Goal: Information Seeking & Learning: Learn about a topic

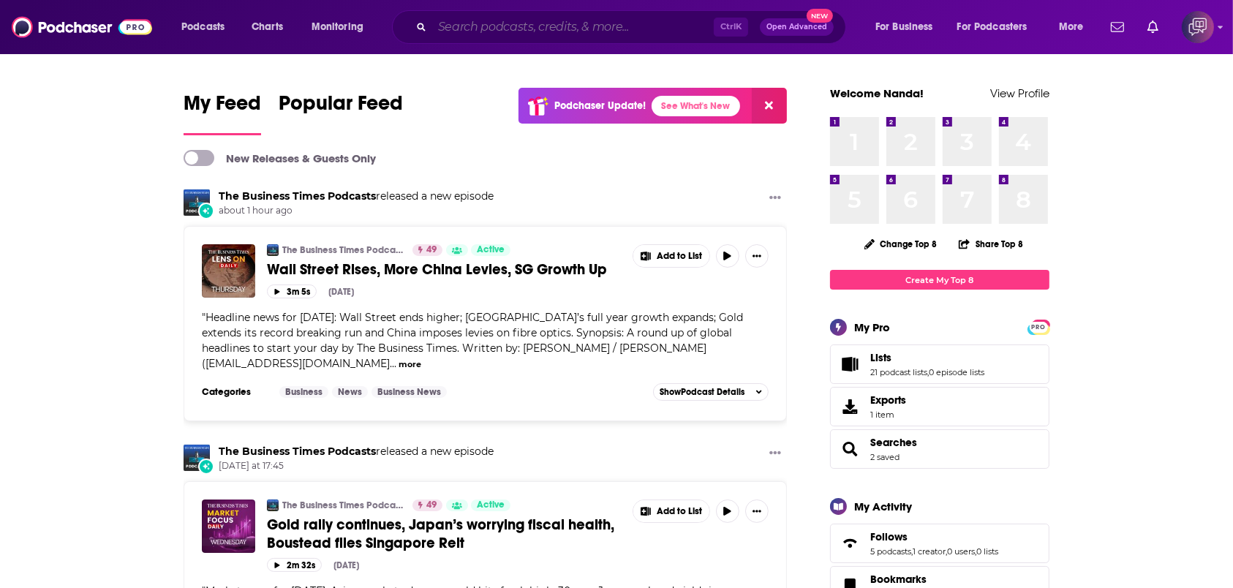
click at [579, 21] on input "Search podcasts, credits, & more..." at bounding box center [573, 26] width 282 height 23
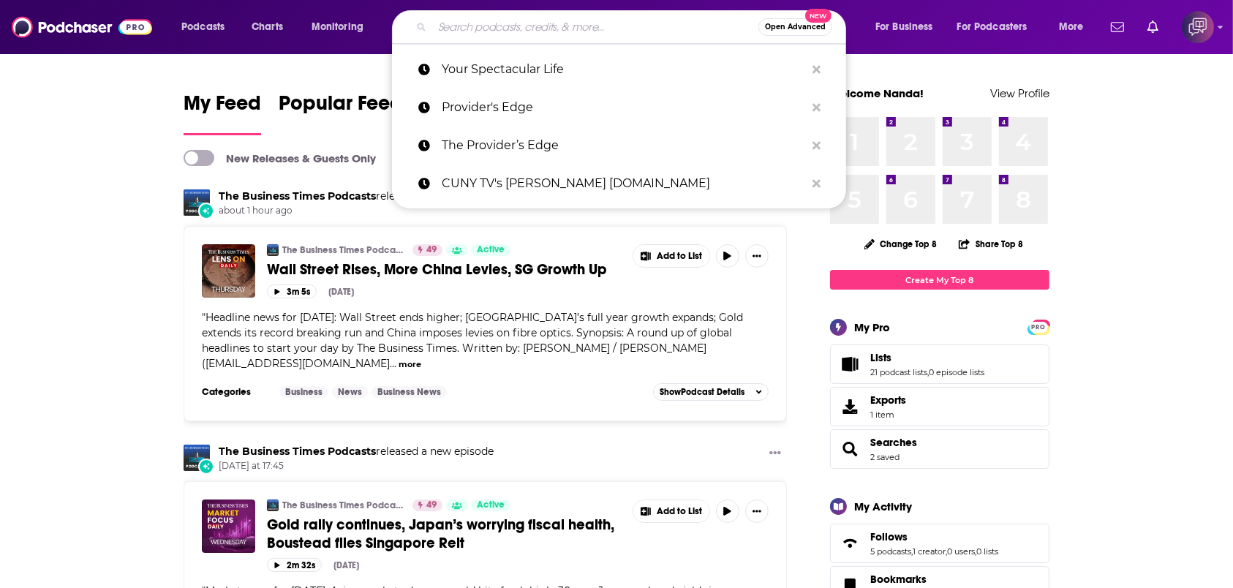
paste input "Shares for Beginners"
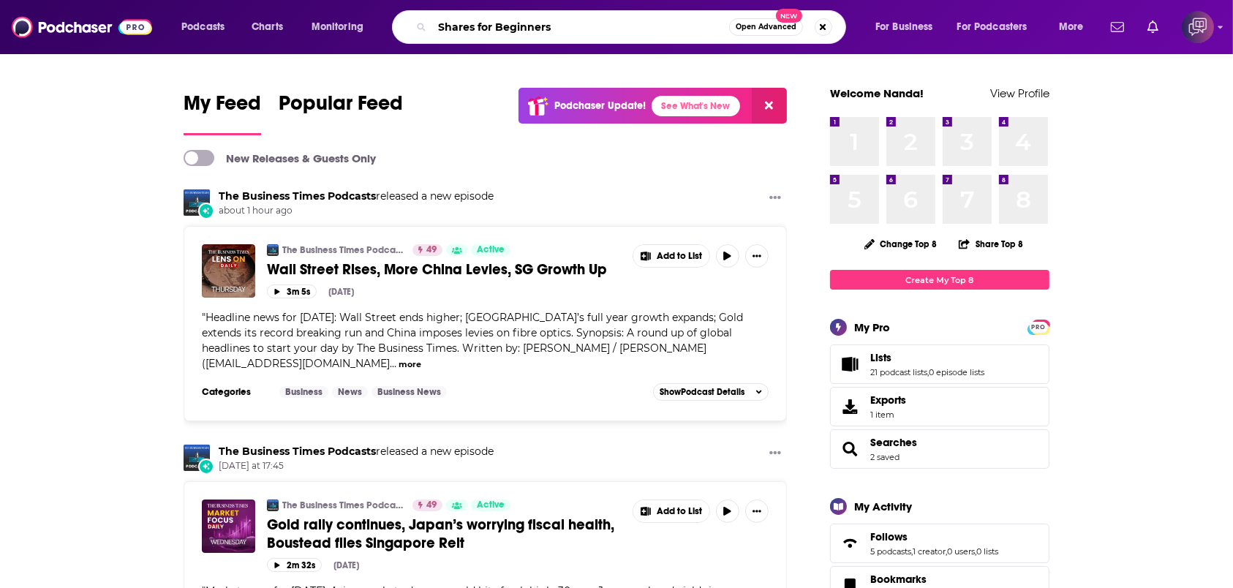
type input "Shares for Beginners"
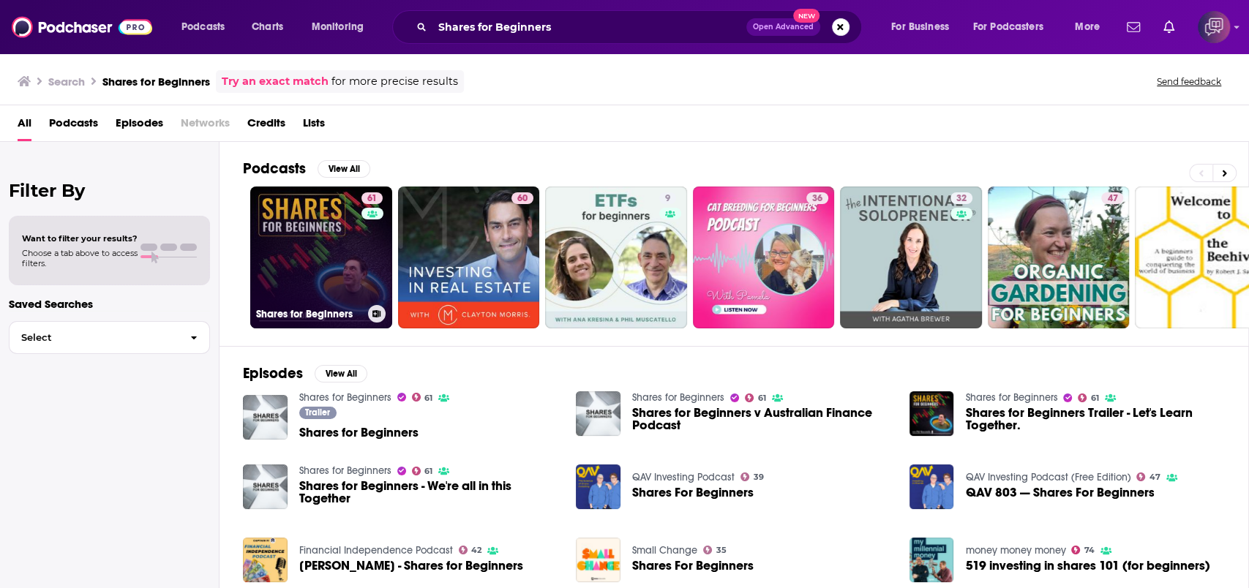
click at [339, 225] on link "61 Shares for Beginners" at bounding box center [321, 258] width 142 height 142
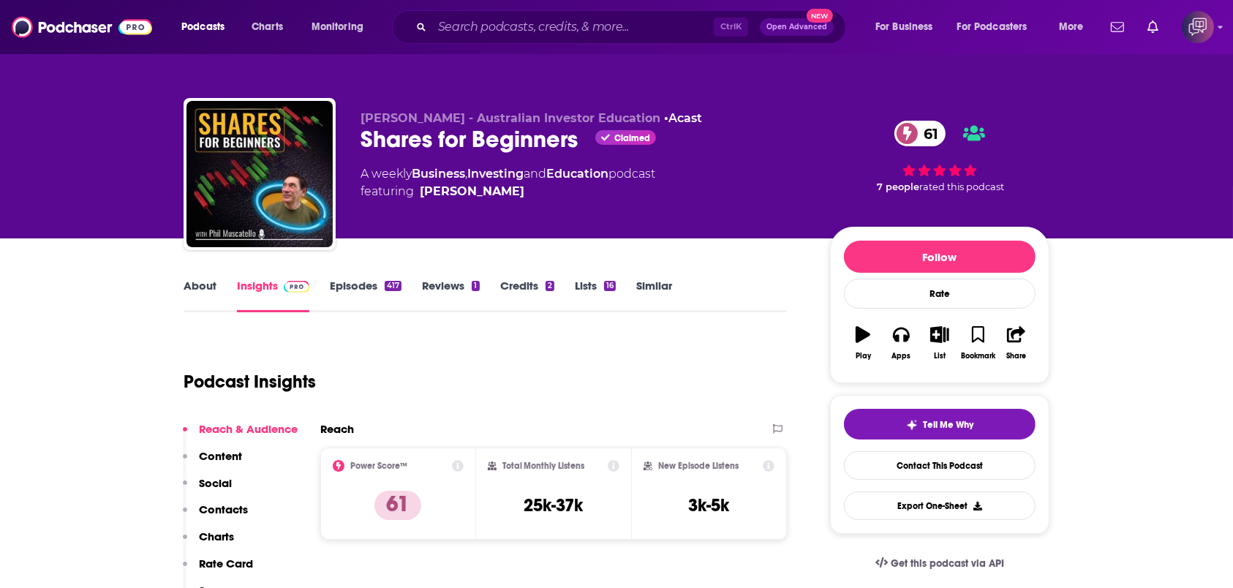
click at [537, 14] on div "Ctrl K Open Advanced New" at bounding box center [619, 27] width 454 height 34
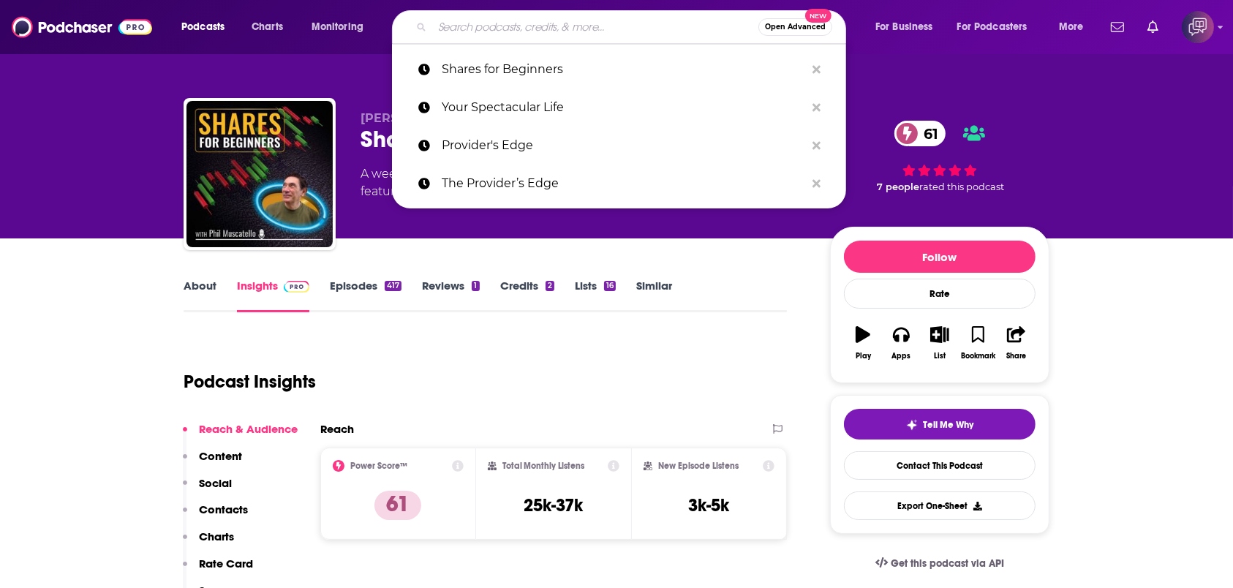
click at [534, 29] on input "Search podcasts, credits, & more..." at bounding box center [595, 26] width 326 height 23
paste input "Your Spectacular Life"
type input "Your Spectacular Life"
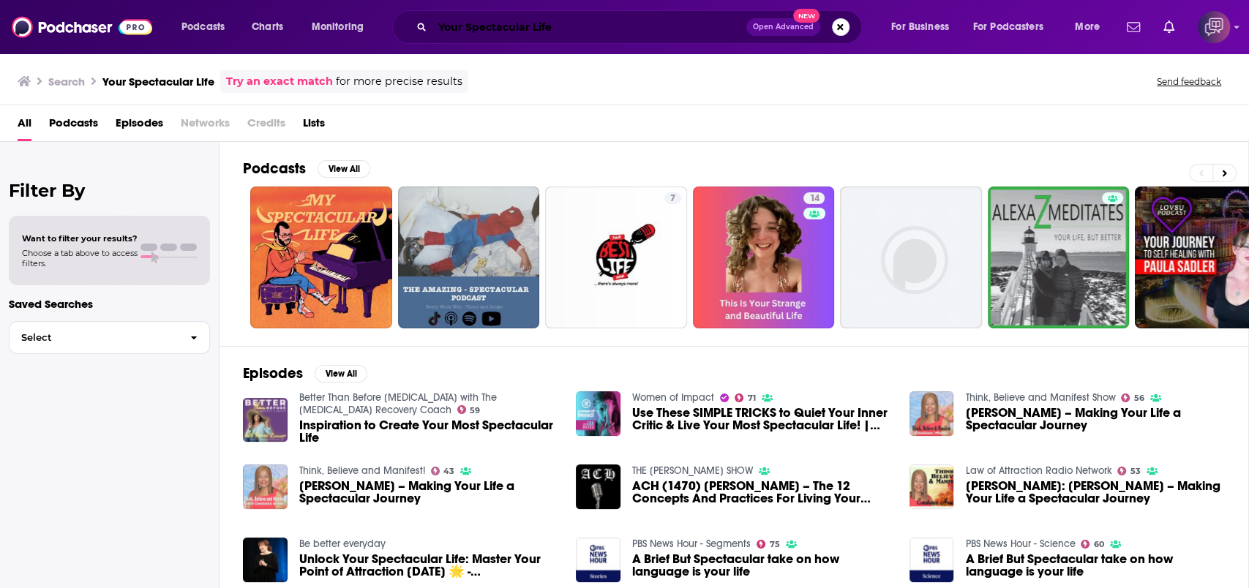
click at [606, 19] on input "Your Spectacular Life" at bounding box center [589, 26] width 314 height 23
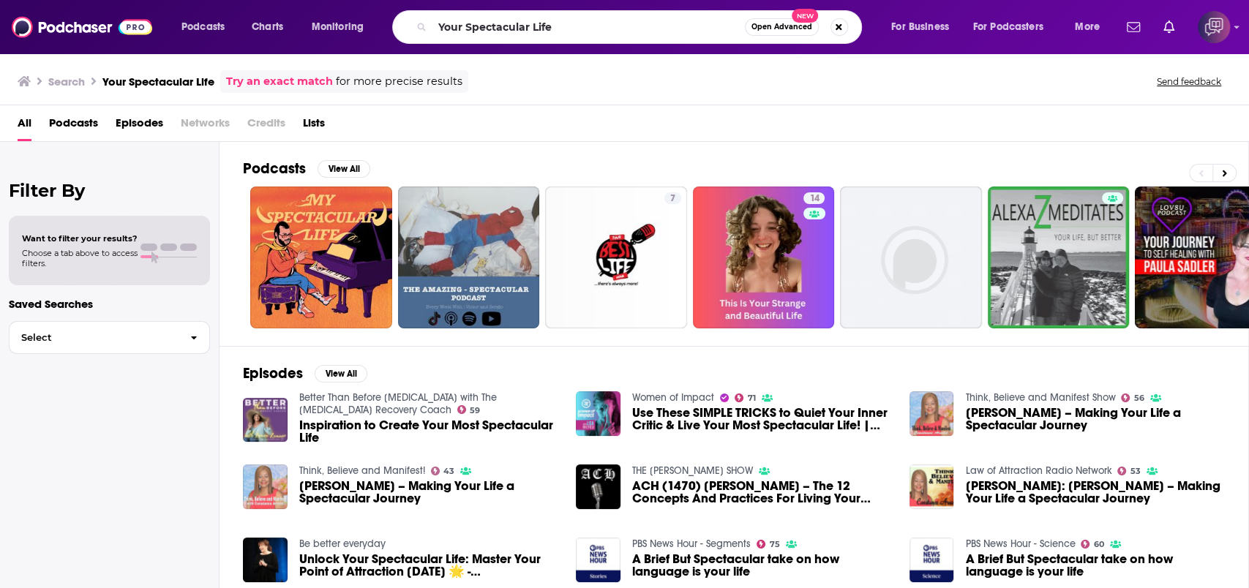
click at [776, 28] on span "Open Advanced" at bounding box center [781, 26] width 61 height 7
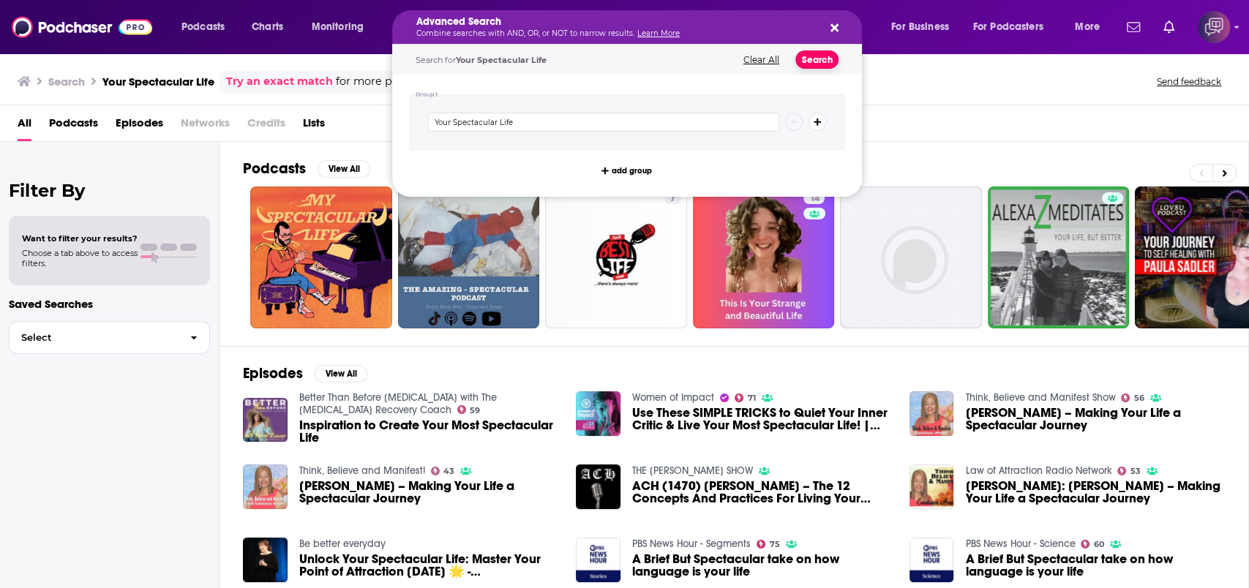
click at [815, 67] on button "Search" at bounding box center [816, 59] width 43 height 18
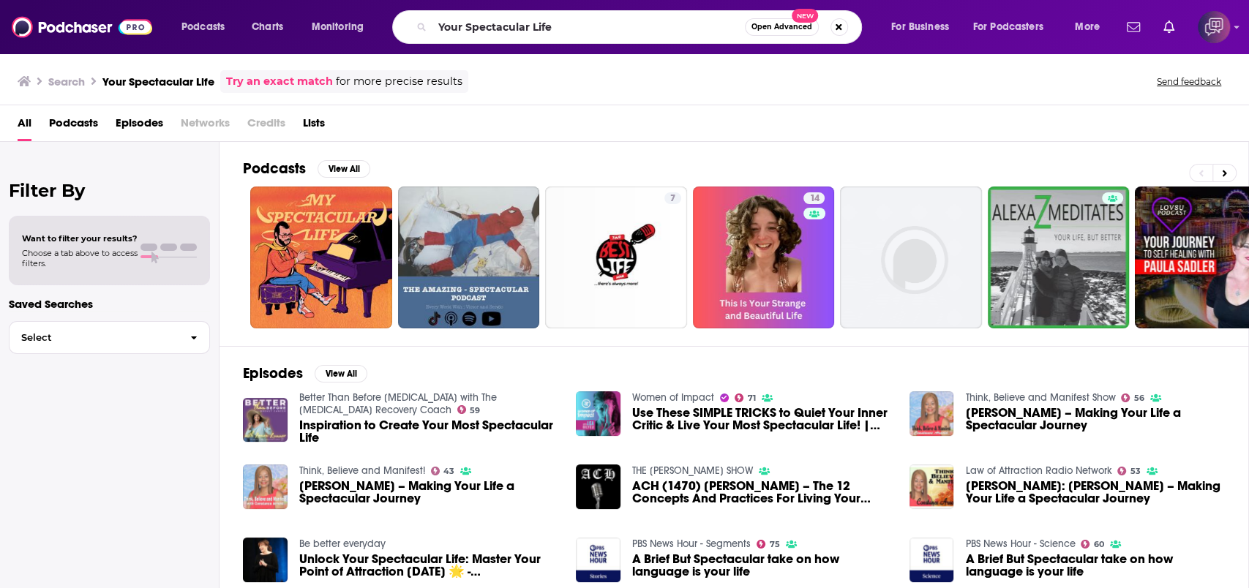
click at [795, 26] on span "Open Advanced" at bounding box center [781, 26] width 61 height 7
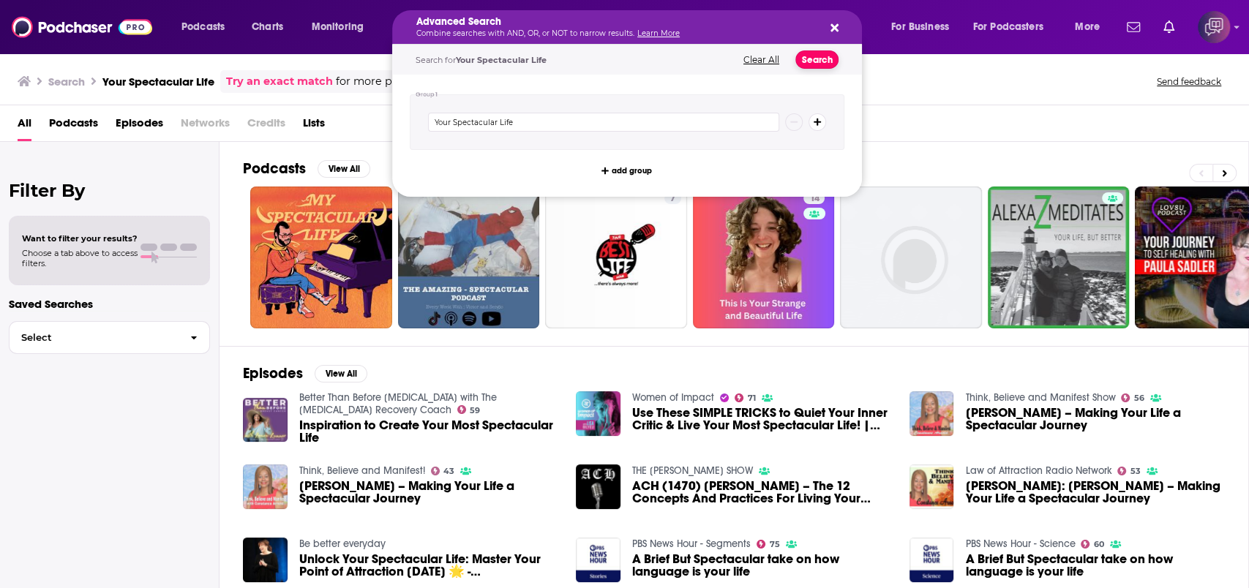
click at [818, 54] on button "Search" at bounding box center [816, 59] width 43 height 18
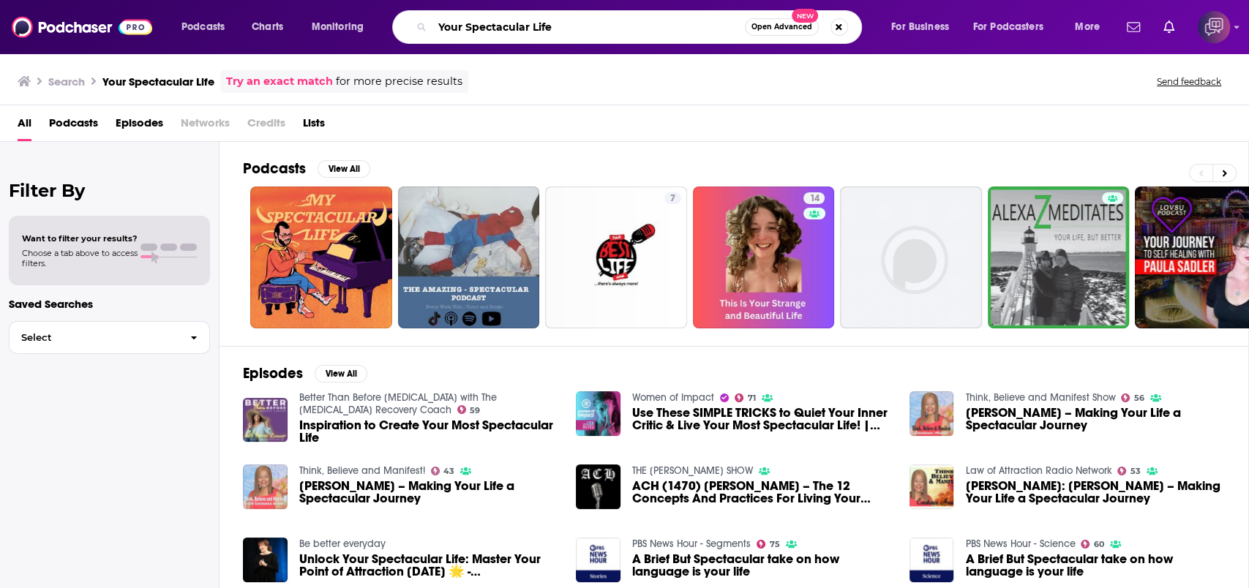
click at [699, 26] on input "Your Spectacular Life" at bounding box center [588, 26] width 312 height 23
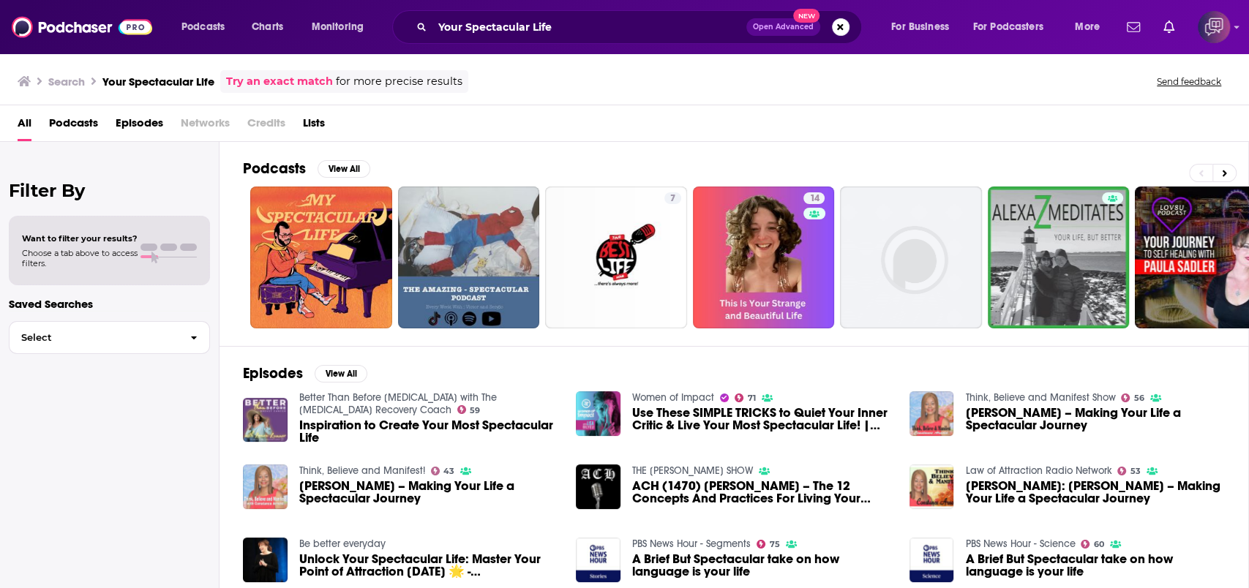
click at [769, 30] on span "Open Advanced" at bounding box center [783, 26] width 61 height 7
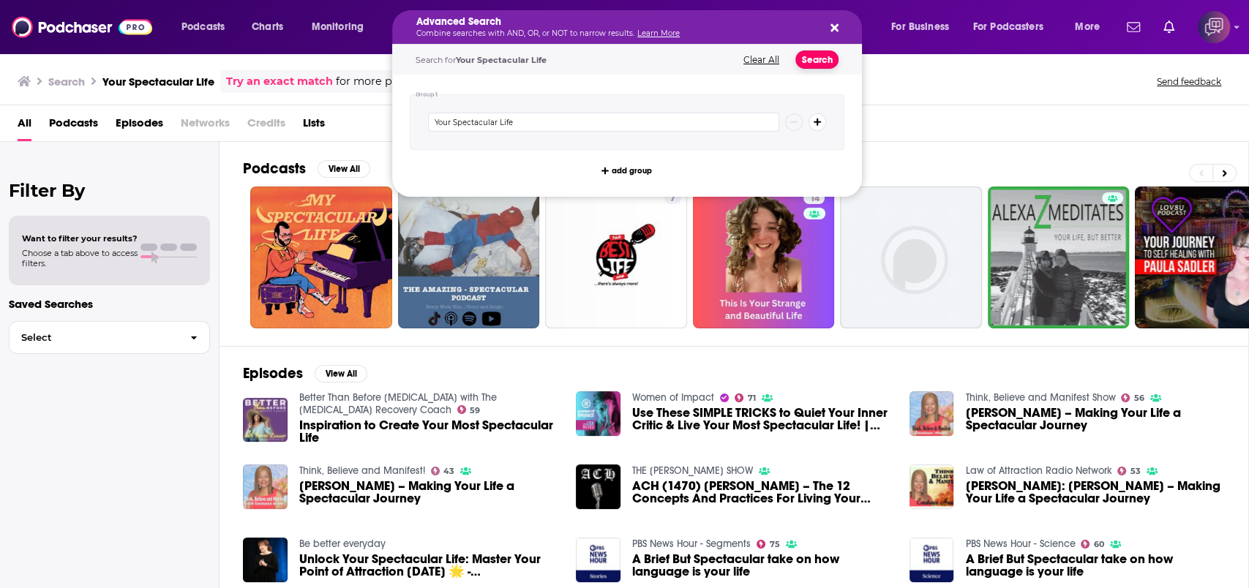
click at [815, 54] on button "Search" at bounding box center [816, 59] width 43 height 18
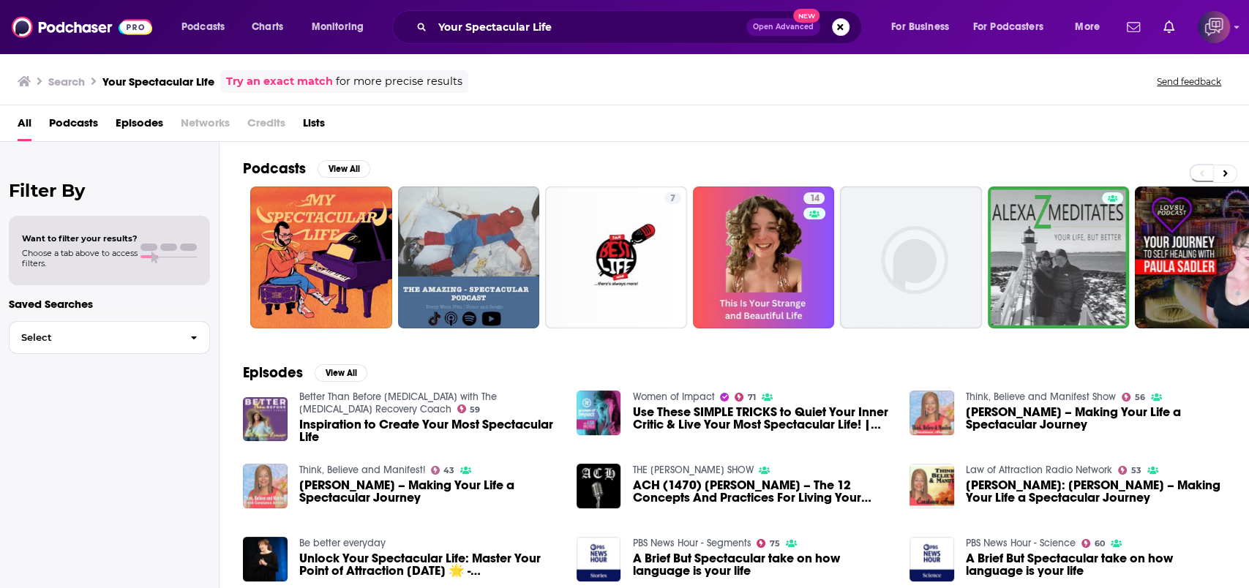
click at [790, 27] on span "Open Advanced" at bounding box center [783, 26] width 61 height 7
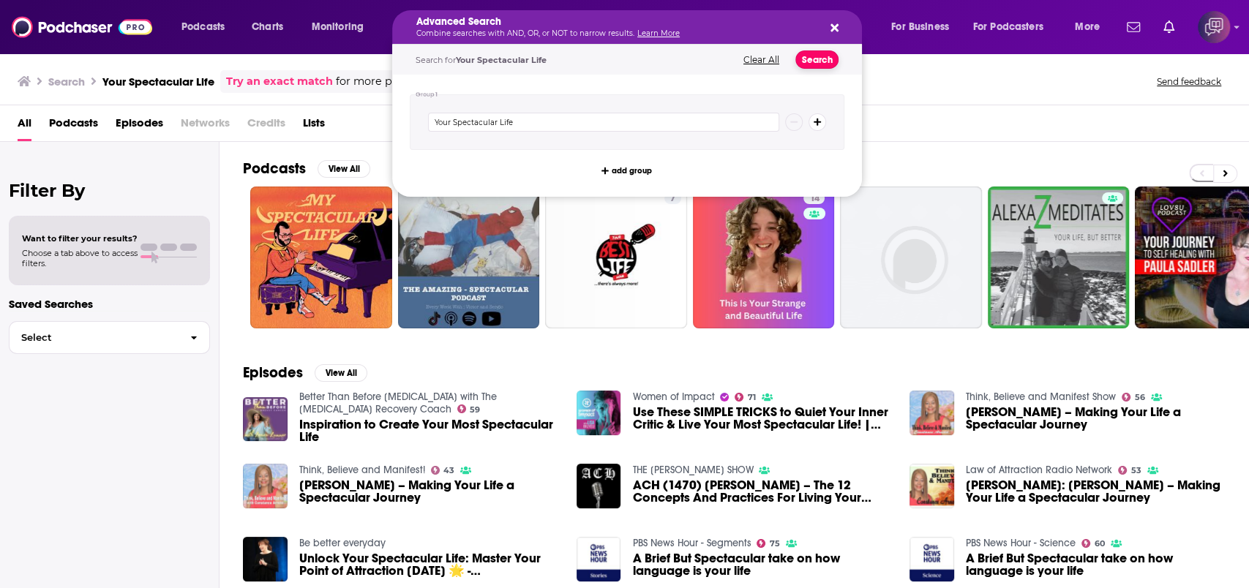
click at [817, 56] on button "Search" at bounding box center [816, 59] width 43 height 18
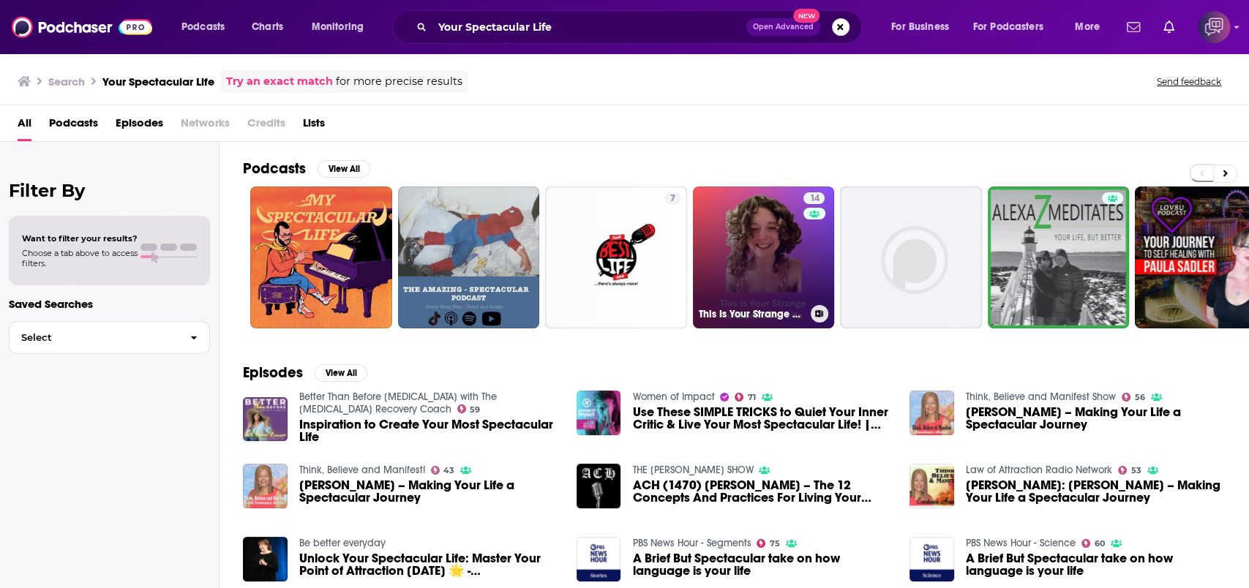
scroll to position [195, 0]
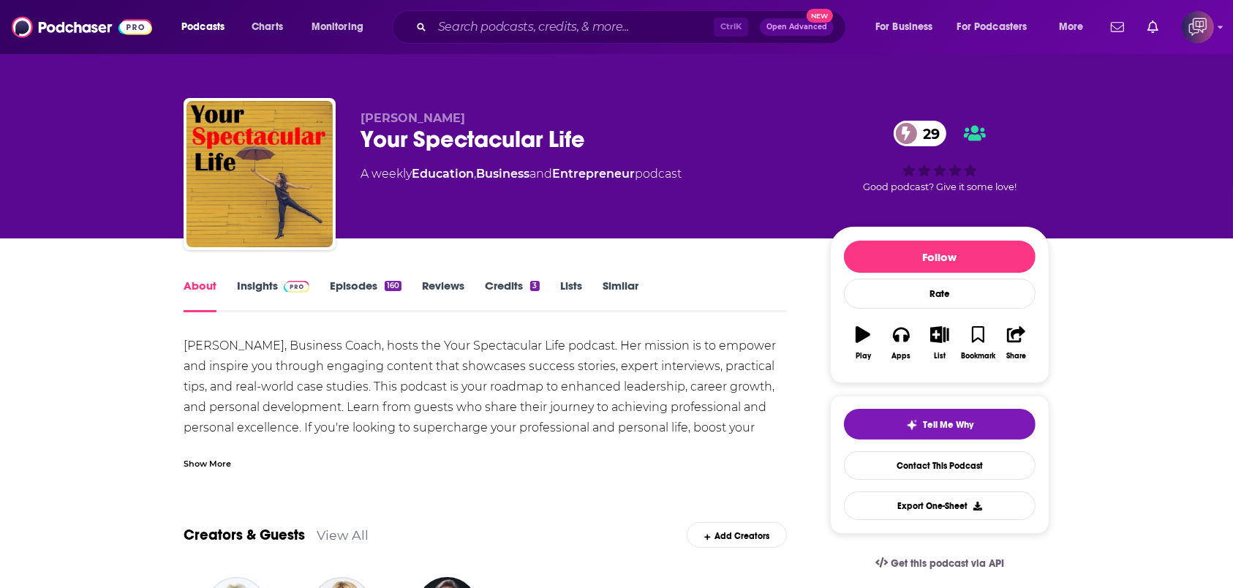
click at [285, 293] on link "Insights" at bounding box center [273, 296] width 72 height 34
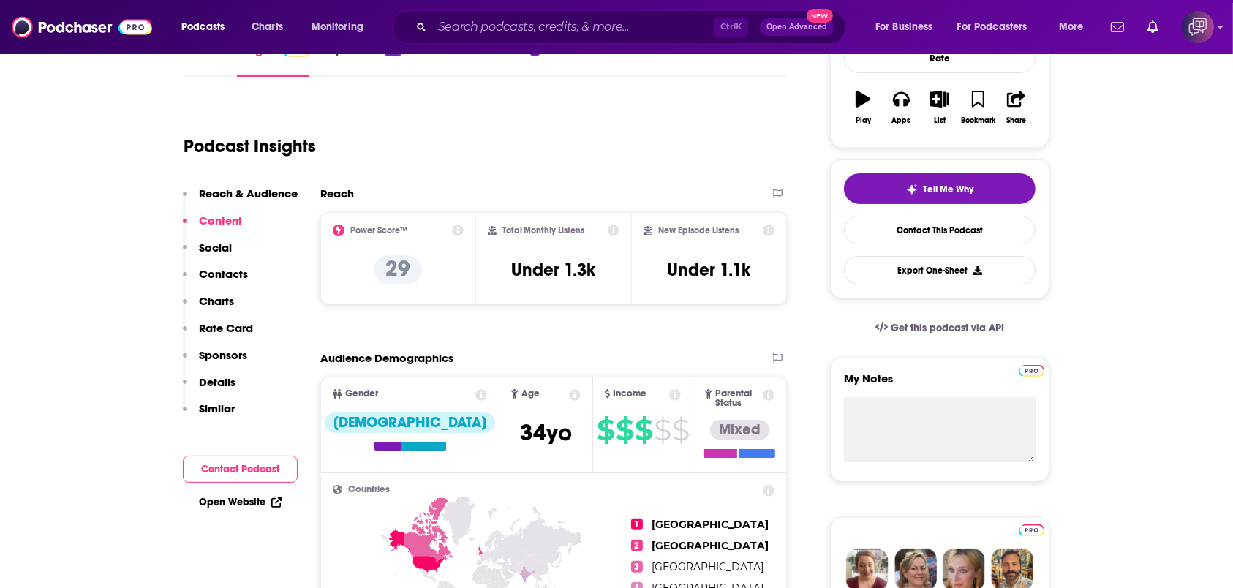
scroll to position [97, 0]
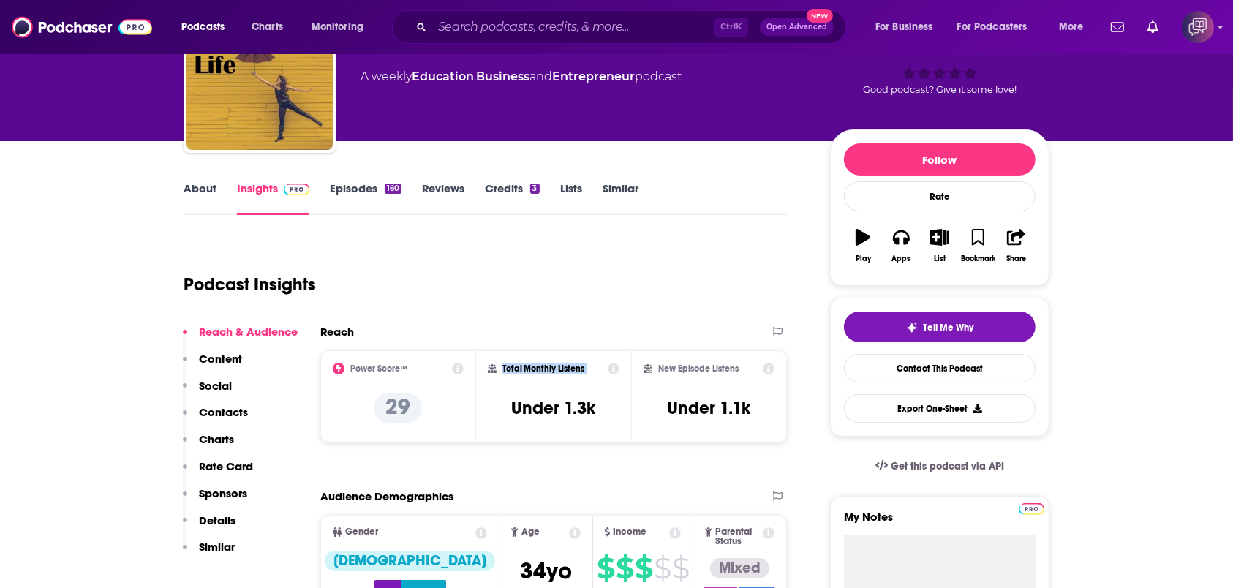
drag, startPoint x: 502, startPoint y: 364, endPoint x: 602, endPoint y: 361, distance: 100.3
click at [602, 363] on div "Total Monthly Listens" at bounding box center [554, 369] width 132 height 12
copy div "Total Monthly Listens"
drag, startPoint x: 564, startPoint y: 399, endPoint x: 604, endPoint y: 401, distance: 40.3
click at [604, 401] on div "Total Monthly Listens Under 1.3k" at bounding box center [554, 396] width 132 height 67
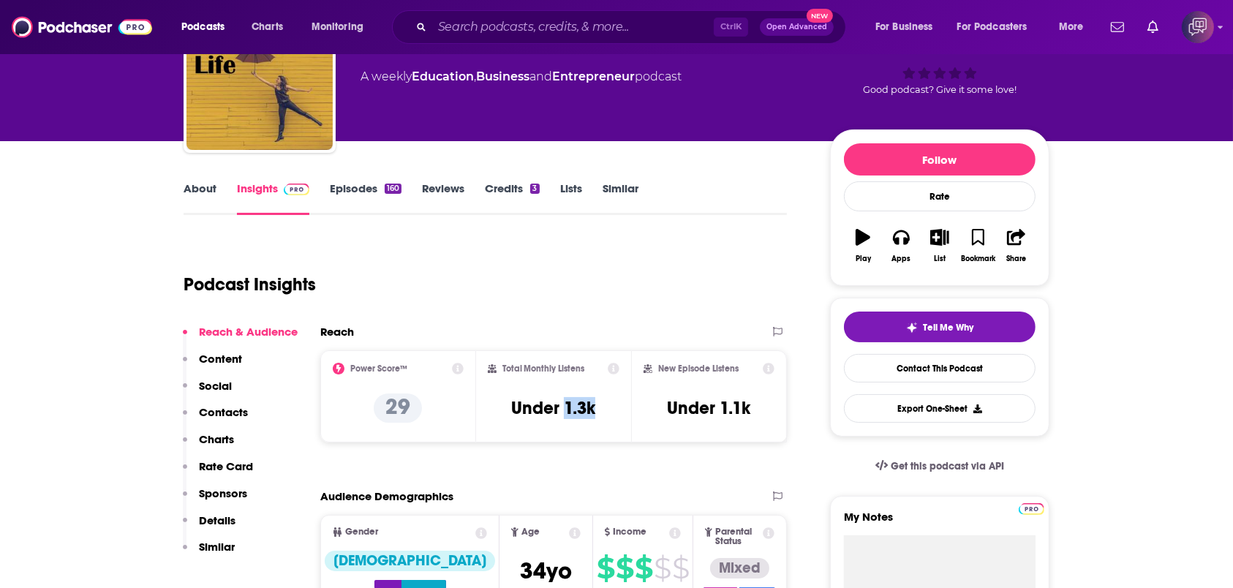
copy h3 "1.3k"
drag, startPoint x: 661, startPoint y: 368, endPoint x: 744, endPoint y: 369, distance: 82.7
click at [744, 369] on div "New Episode Listens" at bounding box center [709, 369] width 131 height 12
copy h2 "New Episode Listens"
drag, startPoint x: 721, startPoint y: 407, endPoint x: 760, endPoint y: 408, distance: 38.8
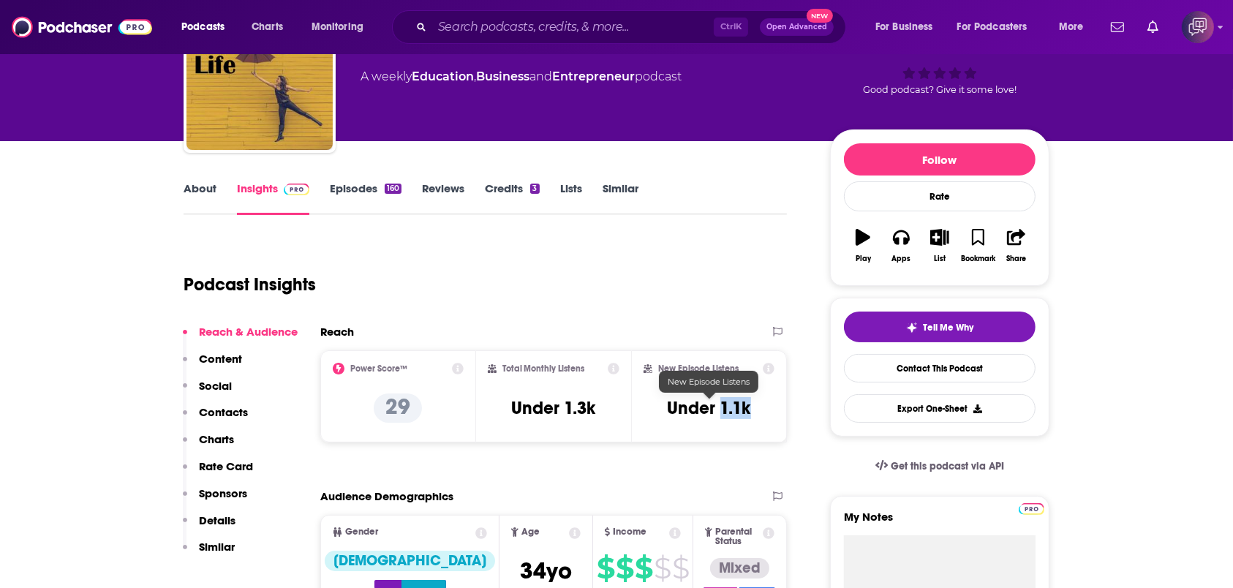
click at [760, 408] on div "New Episode Listens Under 1.1k" at bounding box center [709, 396] width 131 height 67
copy h3 "1.1k"
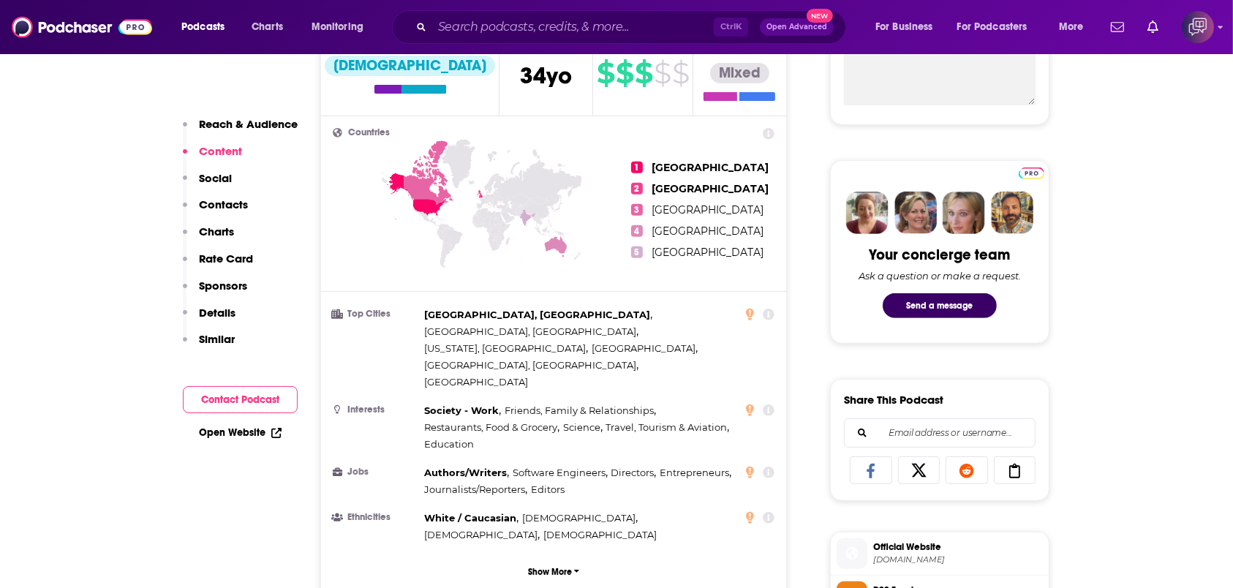
scroll to position [487, 0]
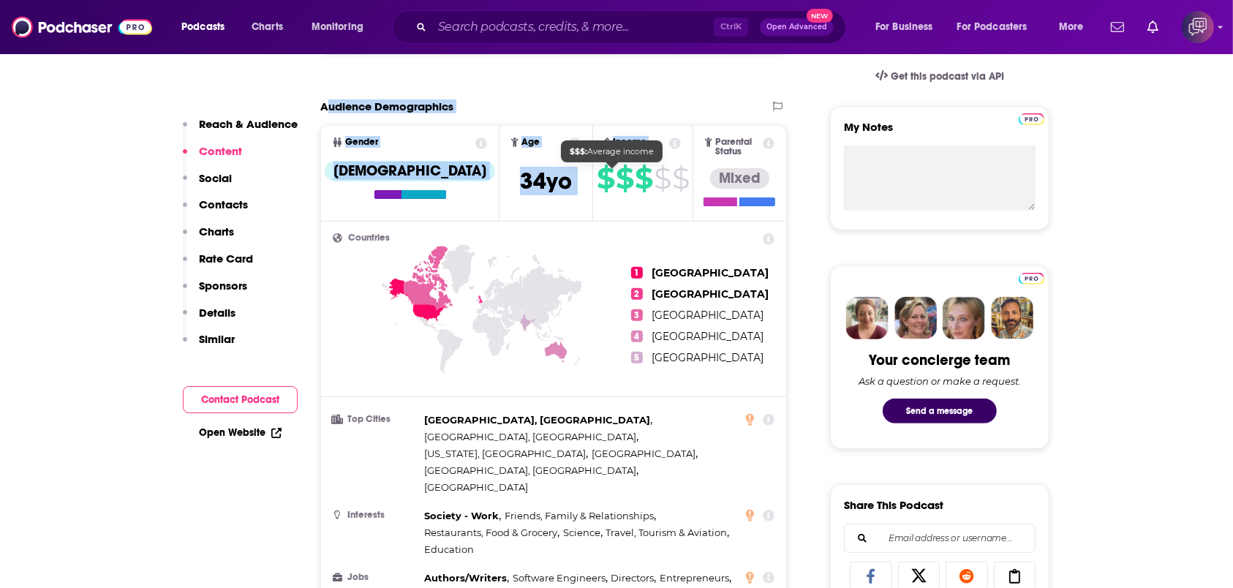
drag, startPoint x: 362, startPoint y: 114, endPoint x: 573, endPoint y: 178, distance: 221.0
click at [573, 178] on section "Audience Demographics Gender Female Age 34 yo Income $ $ $ $ $ Parental Status …" at bounding box center [553, 400] width 467 height 603
click at [369, 112] on div "Audience Demographics" at bounding box center [553, 112] width 467 height 26
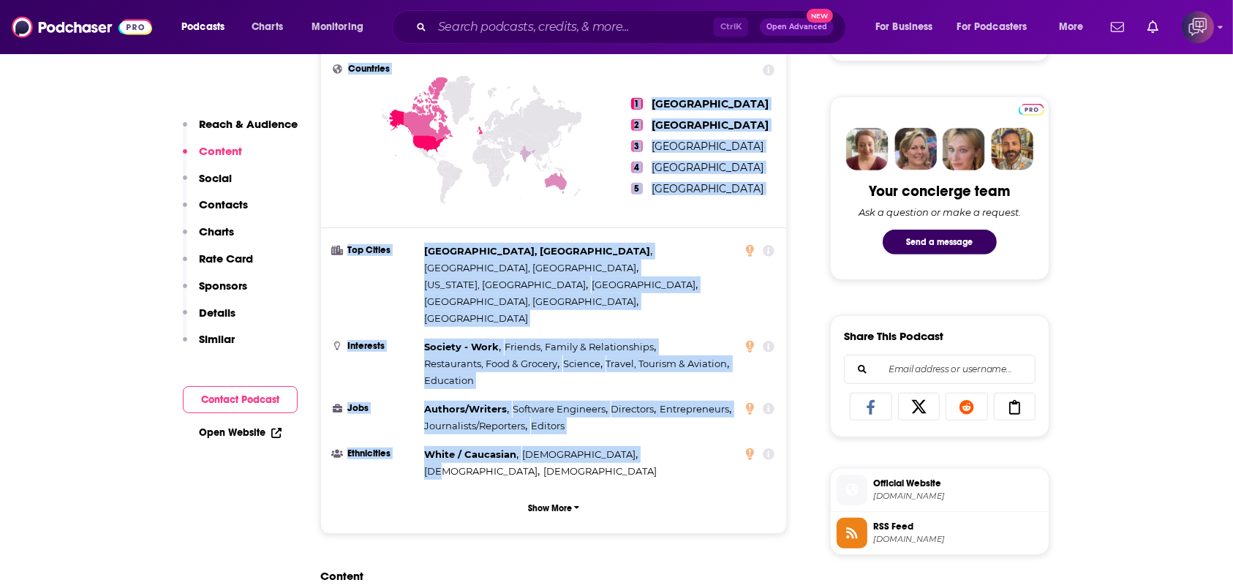
scroll to position [682, 0]
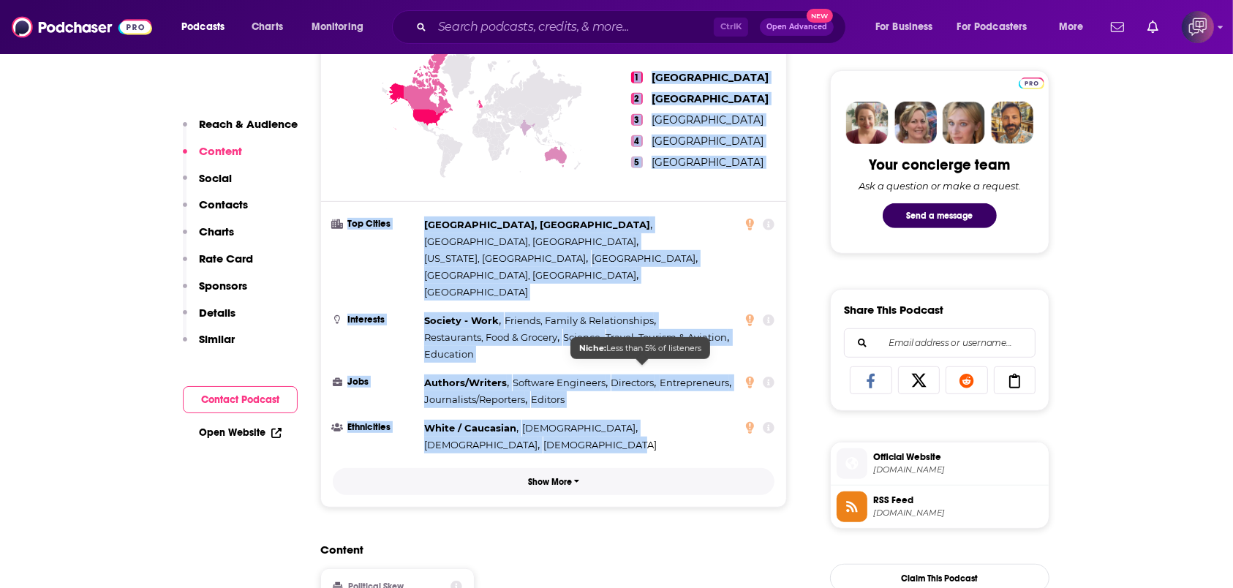
drag, startPoint x: 323, startPoint y: 107, endPoint x: 576, endPoint y: 415, distance: 399.1
click at [677, 377] on section "Audience Demographics Gender Female Age 34 yo Income $ $ $ $ $ Parental Status …" at bounding box center [553, 205] width 467 height 603
click at [557, 468] on button "Show More" at bounding box center [554, 481] width 442 height 27
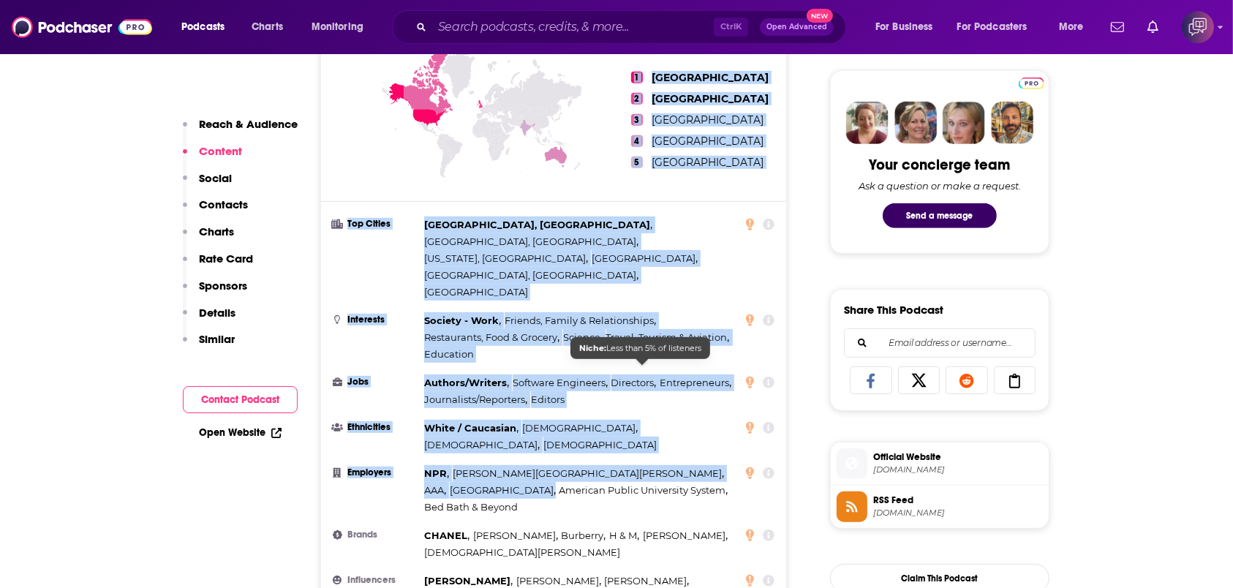
scroll to position [975, 0]
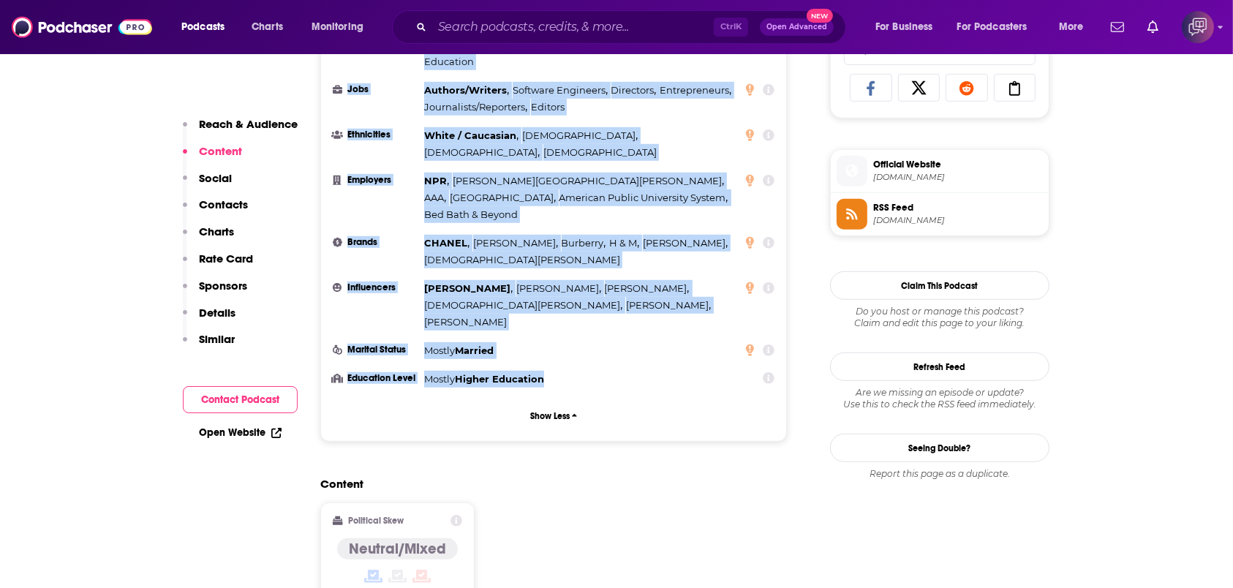
drag, startPoint x: 324, startPoint y: 298, endPoint x: 620, endPoint y: 272, distance: 296.6
click at [620, 272] on section "Audience Demographics Gender Female Age 34 yo Income $ $ $ $ $ Parental Status …" at bounding box center [553, 27] width 467 height 830
copy section "Audience Demographics Gender Female Age 34 yo Income $ $ $ $ $ Parental Status …"
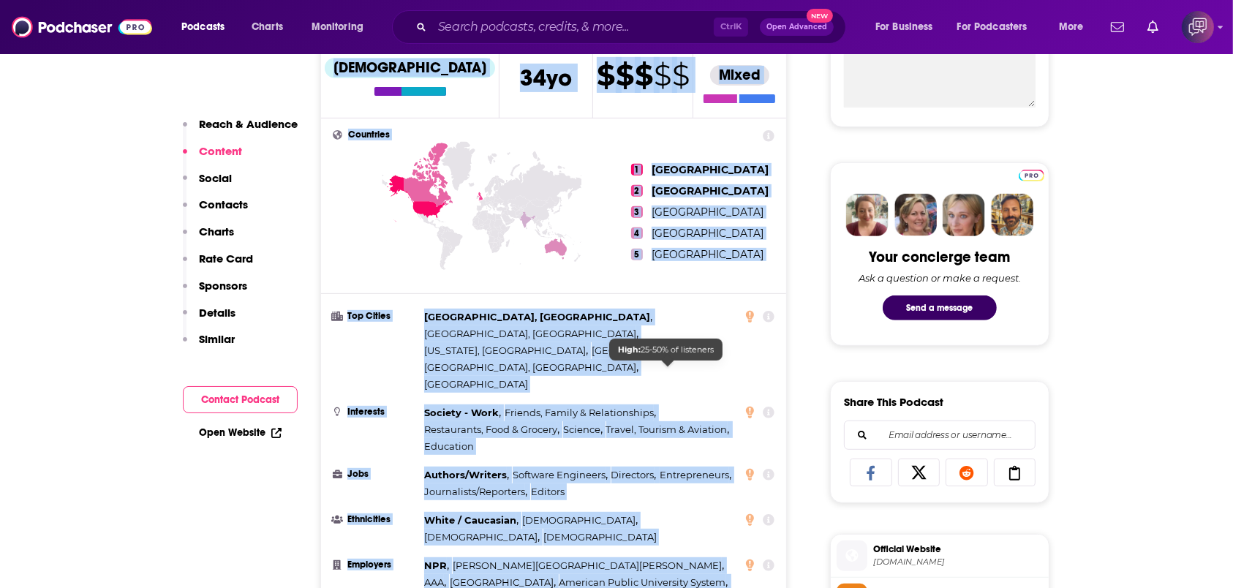
scroll to position [585, 0]
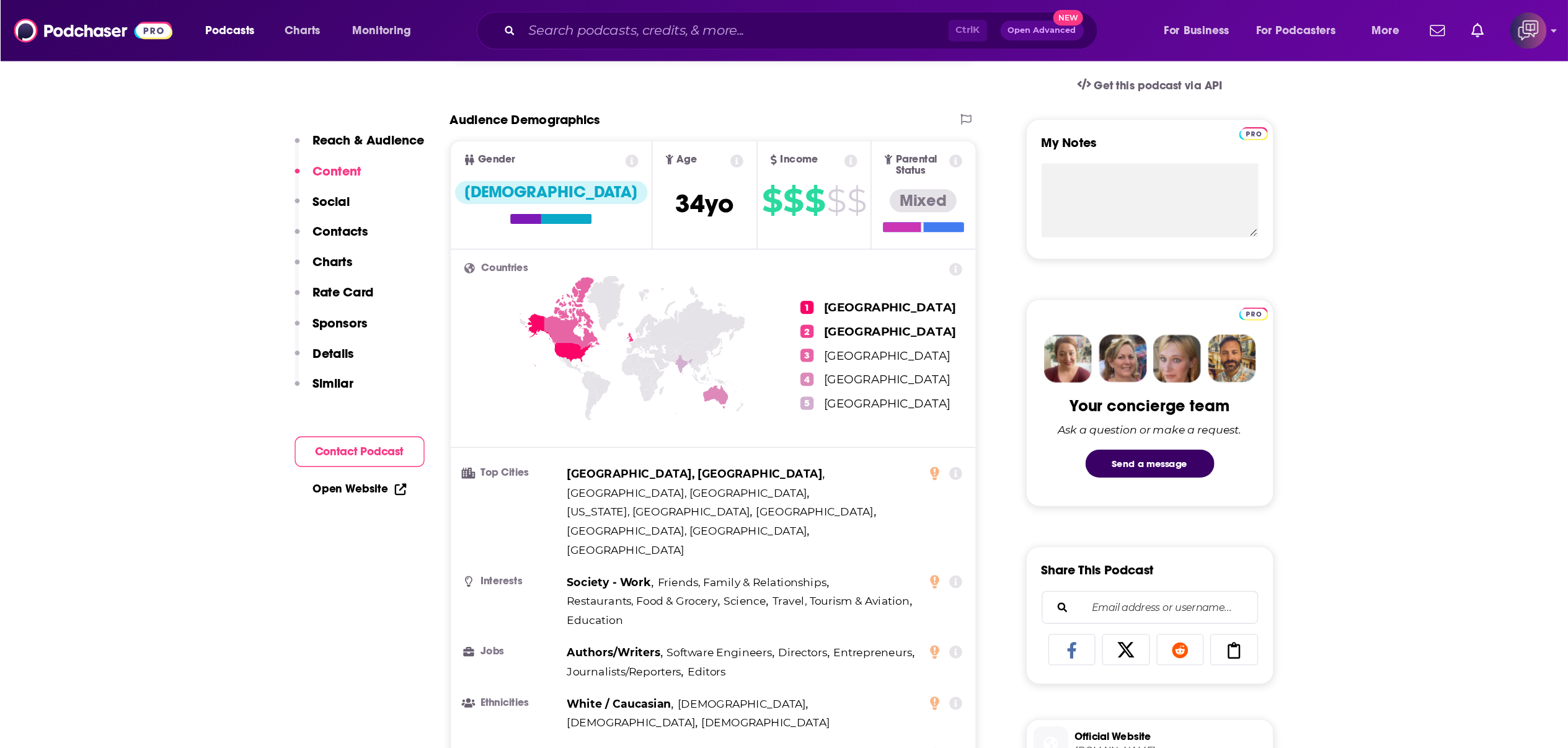
scroll to position [413, 0]
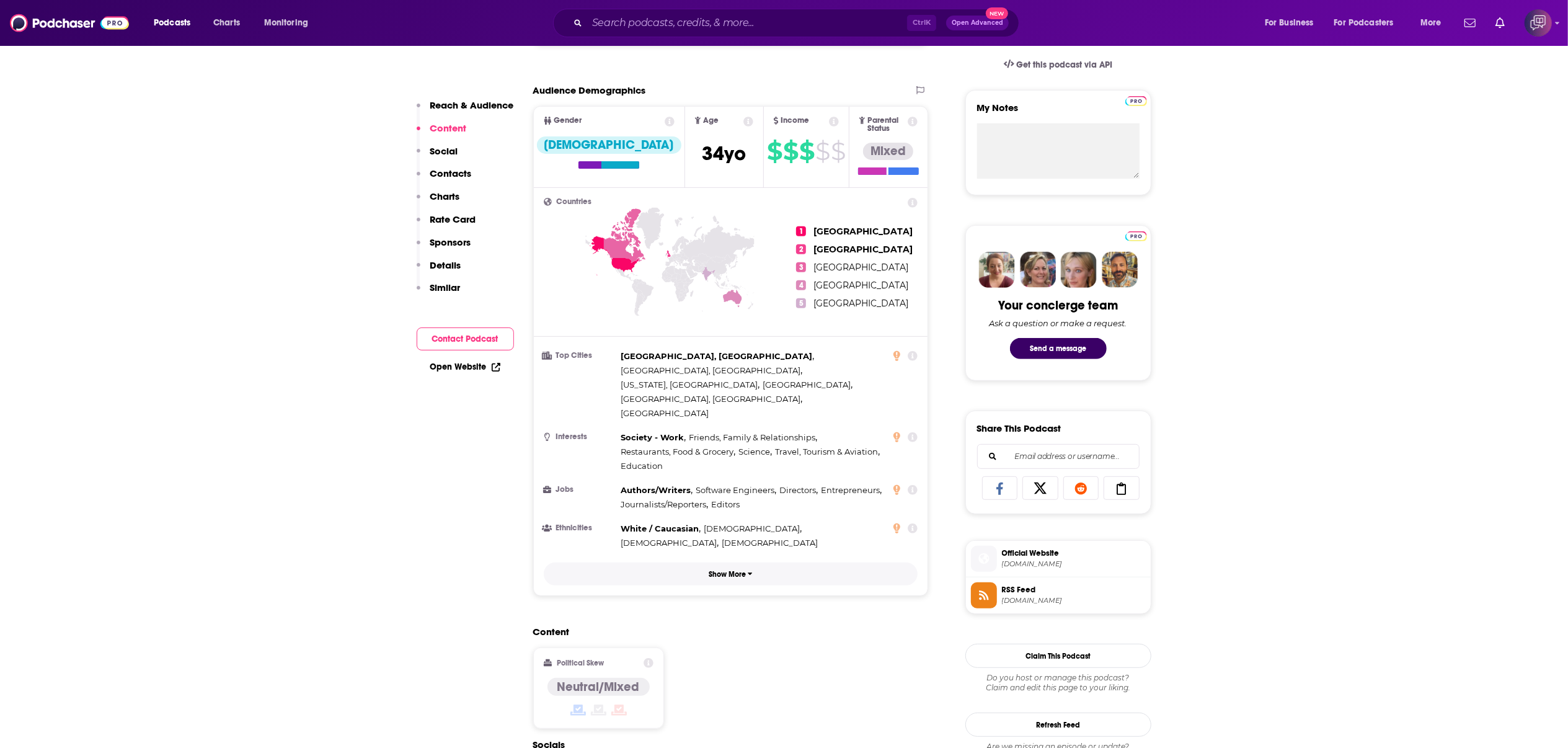
click at [728, 498] on p "Show More" at bounding box center [727, 574] width 37 height 8
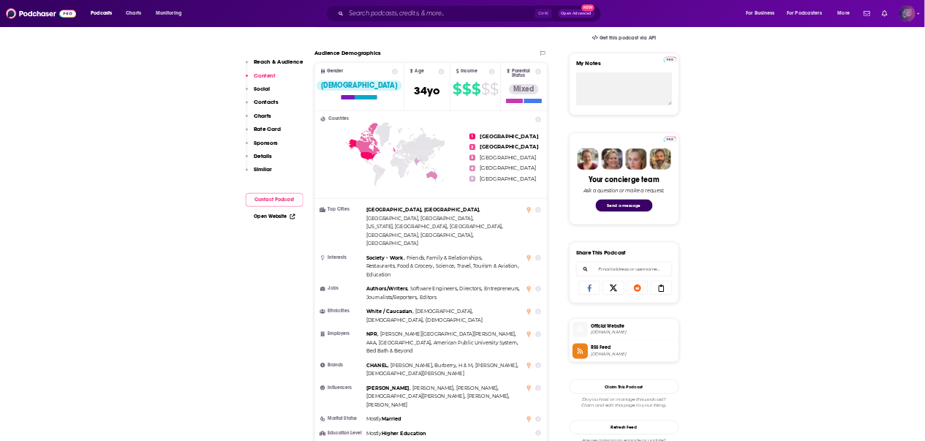
scroll to position [0, 0]
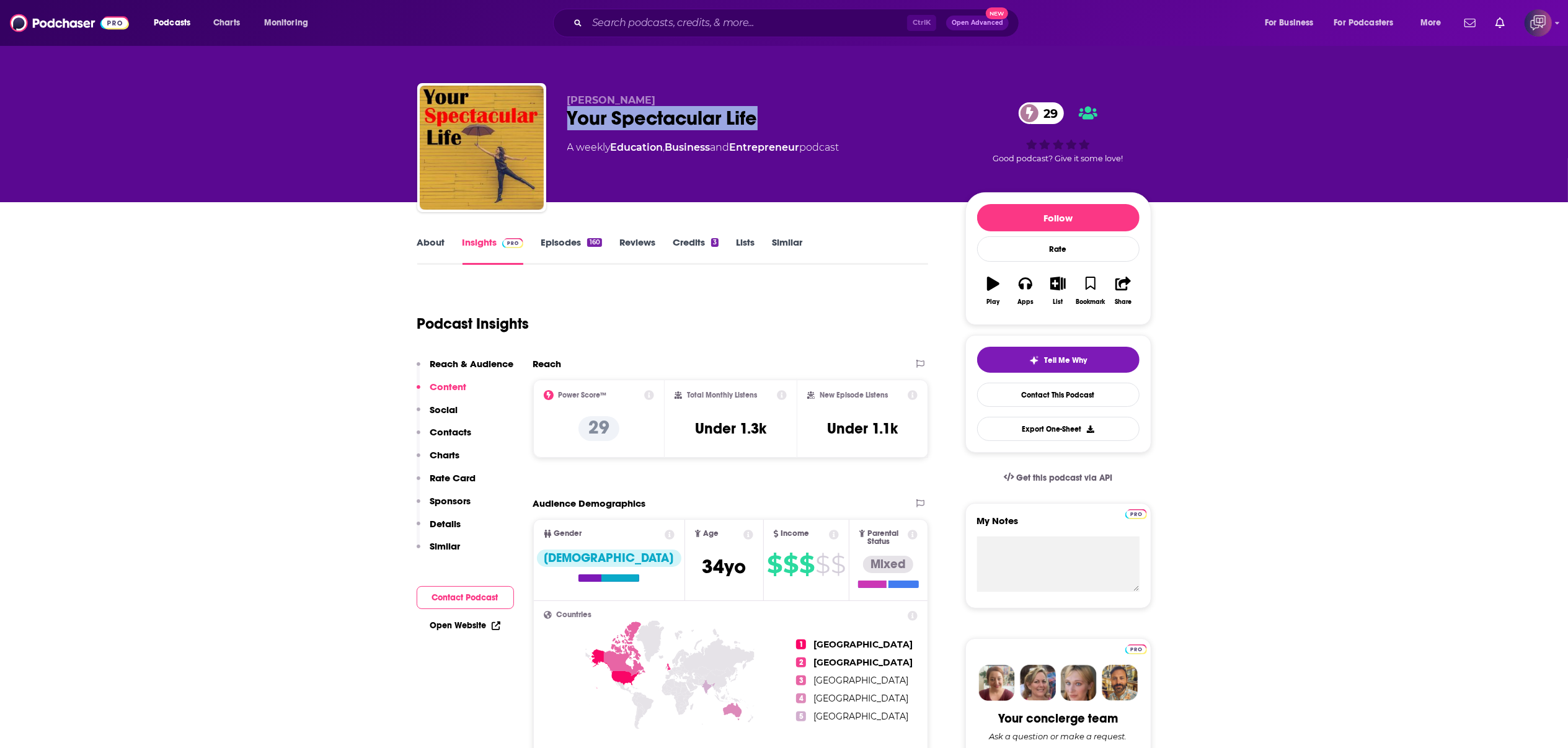
drag, startPoint x: 564, startPoint y: 112, endPoint x: 781, endPoint y: 113, distance: 217.0
click at [782, 113] on div "Jodi Weitz Your Spectacular Life 29 A weekly Education , Business and Entrepren…" at bounding box center [784, 150] width 734 height 134
copy h2 "Your Spectacular Life"
